Goal: Register for event/course

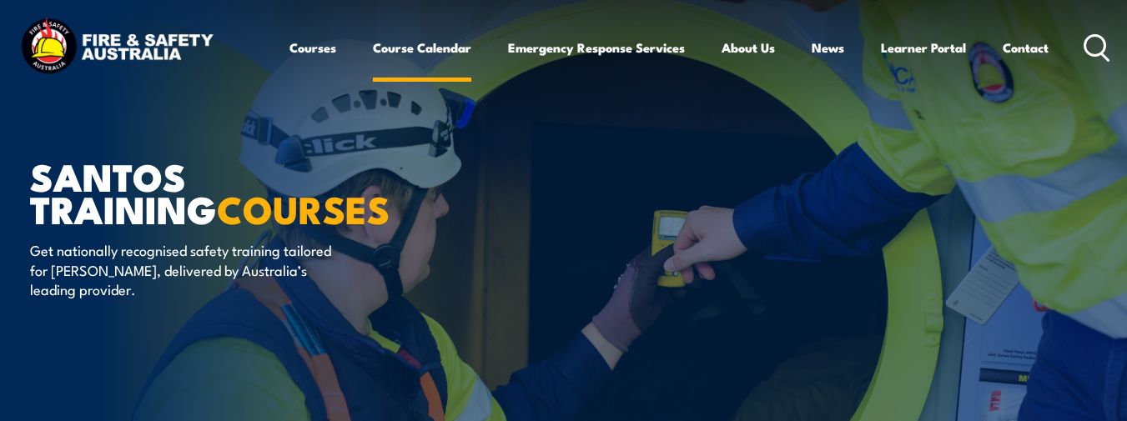
click at [424, 47] on link "Course Calendar" at bounding box center [422, 48] width 98 height 40
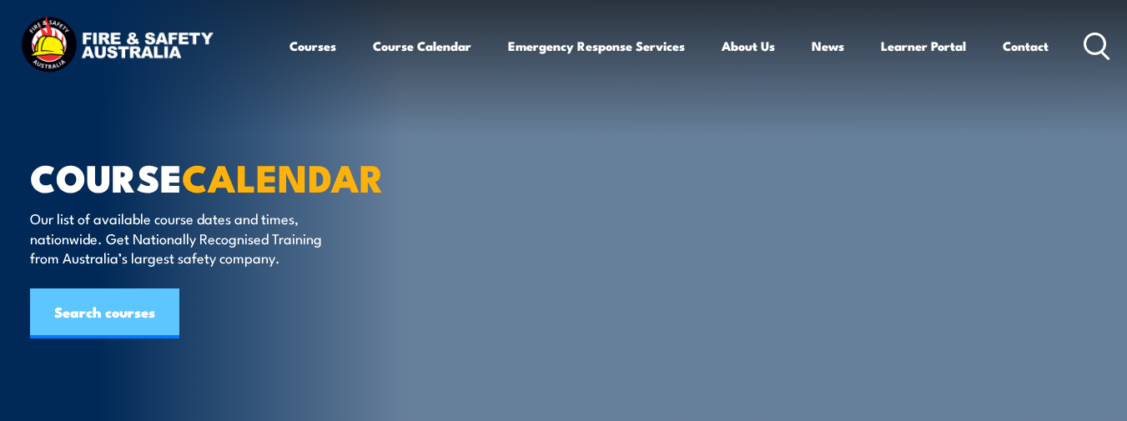
click at [126, 319] on link "Search courses" at bounding box center [104, 314] width 149 height 50
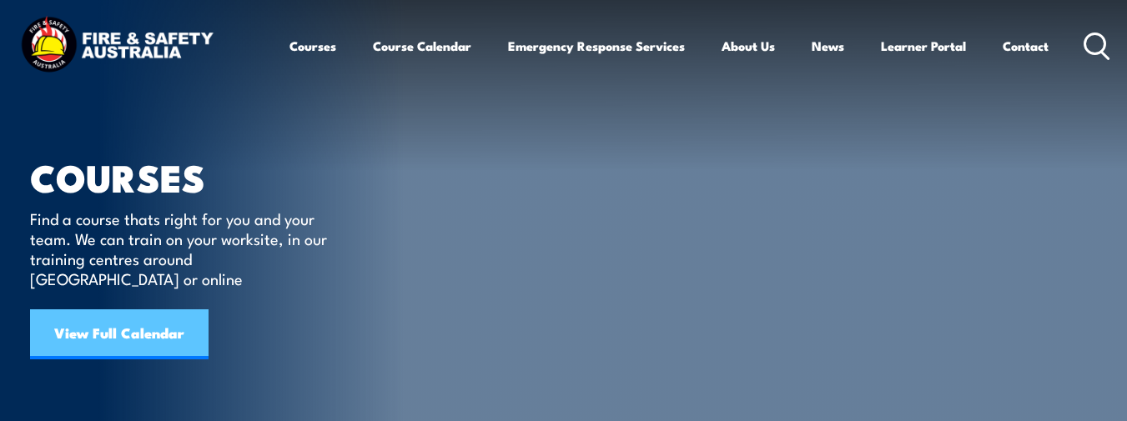
click at [126, 316] on link "View Full Calendar" at bounding box center [119, 334] width 178 height 50
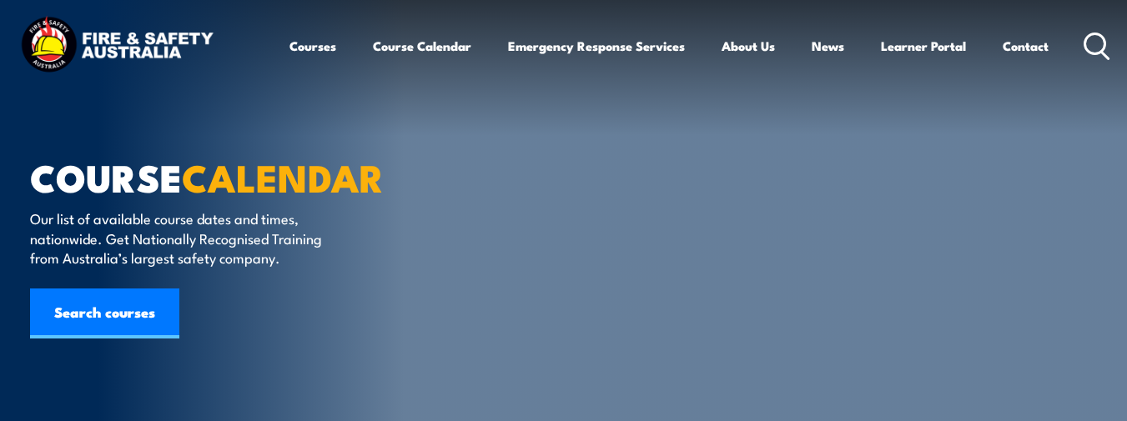
click at [319, 47] on link "Courses" at bounding box center [312, 46] width 47 height 40
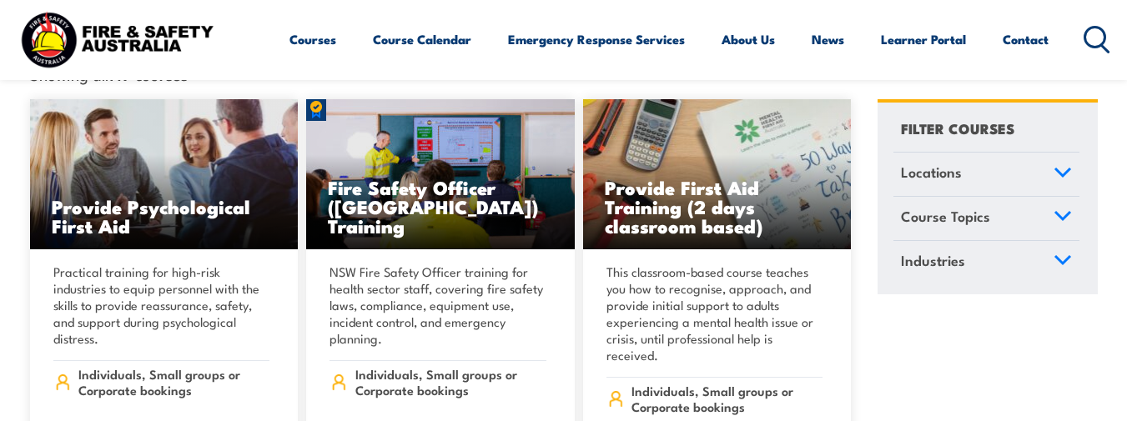
click at [1063, 212] on icon at bounding box center [1062, 216] width 15 height 8
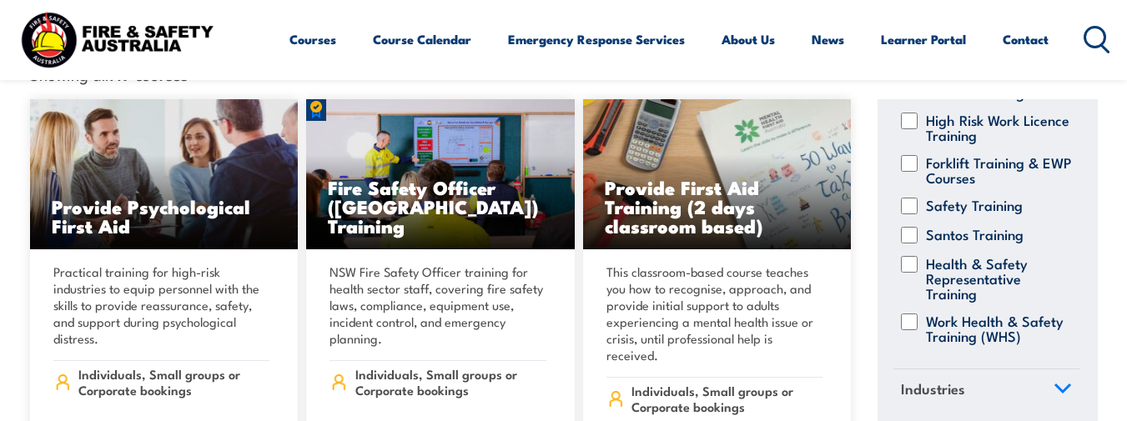
scroll to position [834, 0]
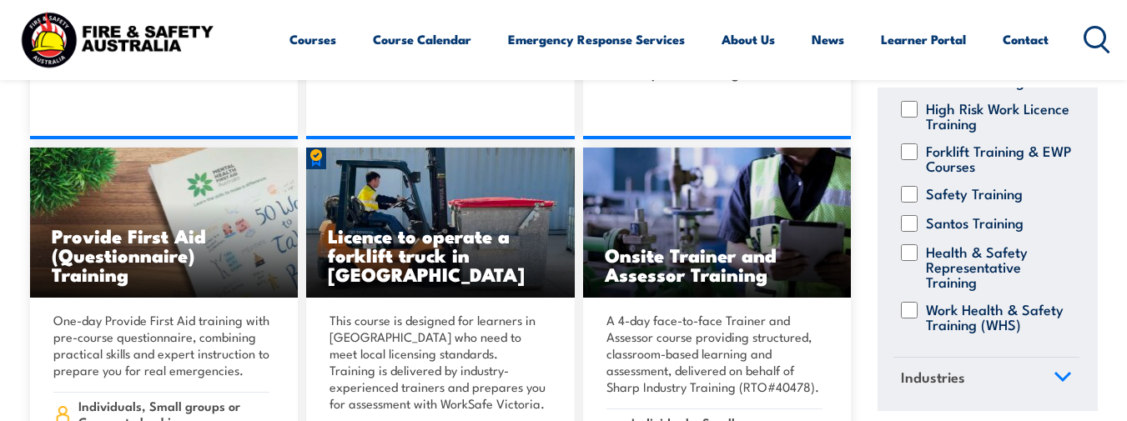
click at [962, 301] on label "Work Health & Safety Training (WHS)" at bounding box center [999, 316] width 146 height 30
click at [917, 301] on input "Work Health & Safety Training (WHS)" at bounding box center [909, 309] width 17 height 17
checkbox input "true"
